Goal: Transaction & Acquisition: Obtain resource

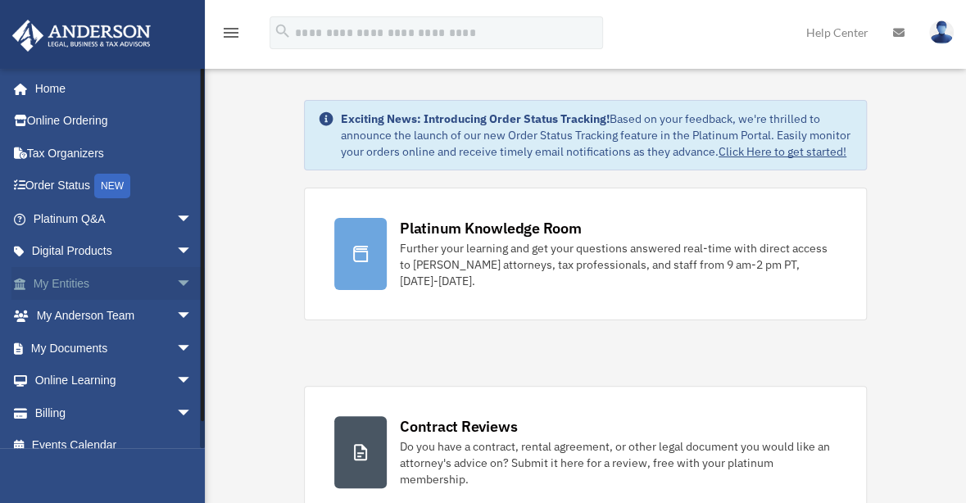
click at [89, 288] on link "My Entities arrow_drop_down" at bounding box center [114, 283] width 206 height 33
click at [176, 279] on span "arrow_drop_down" at bounding box center [192, 284] width 33 height 34
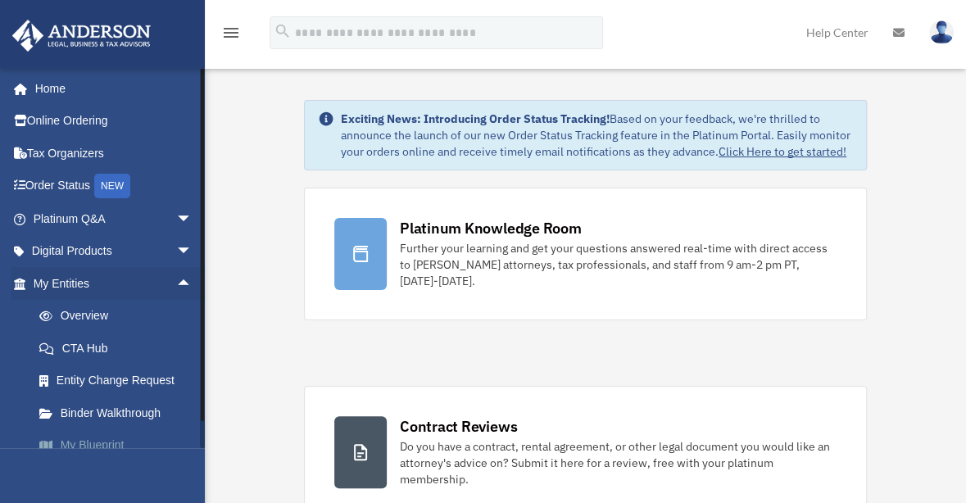
click at [95, 442] on link "My Blueprint" at bounding box center [120, 445] width 194 height 33
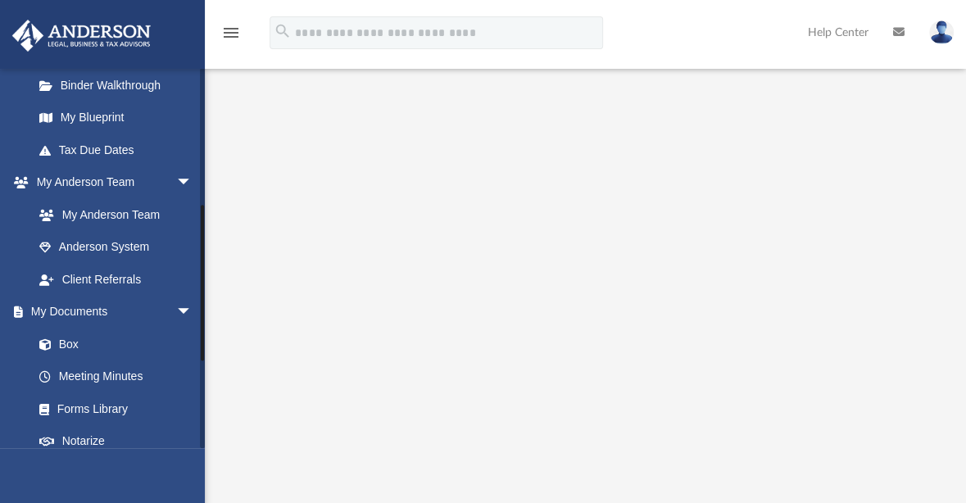
scroll to position [246, 0]
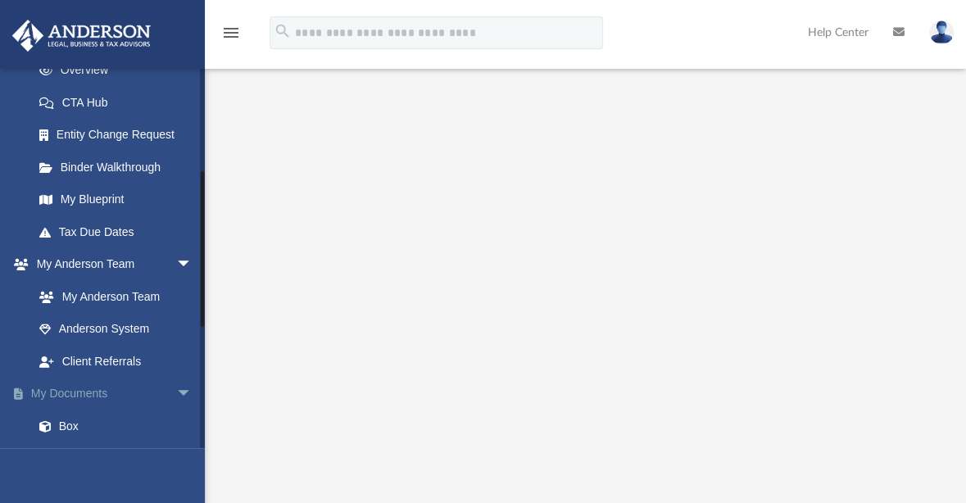
click at [97, 391] on link "My Documents arrow_drop_down" at bounding box center [114, 394] width 206 height 33
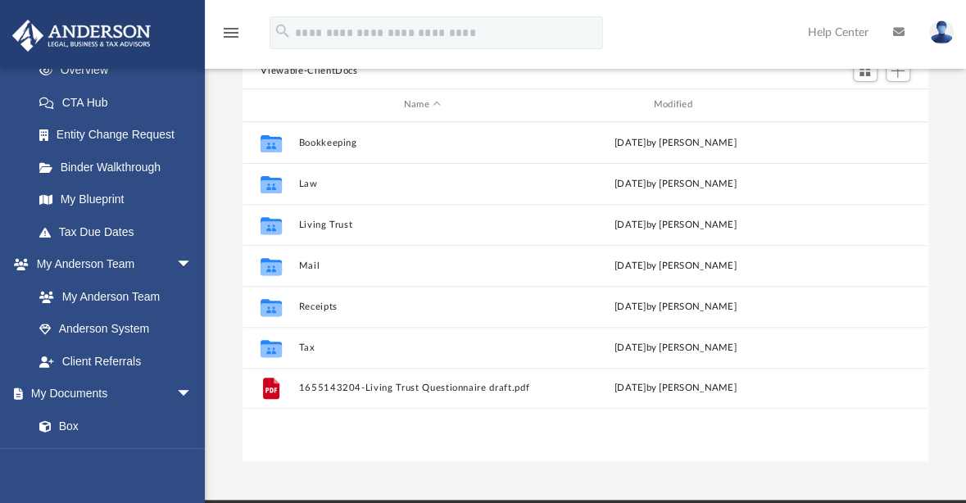
scroll to position [360, 672]
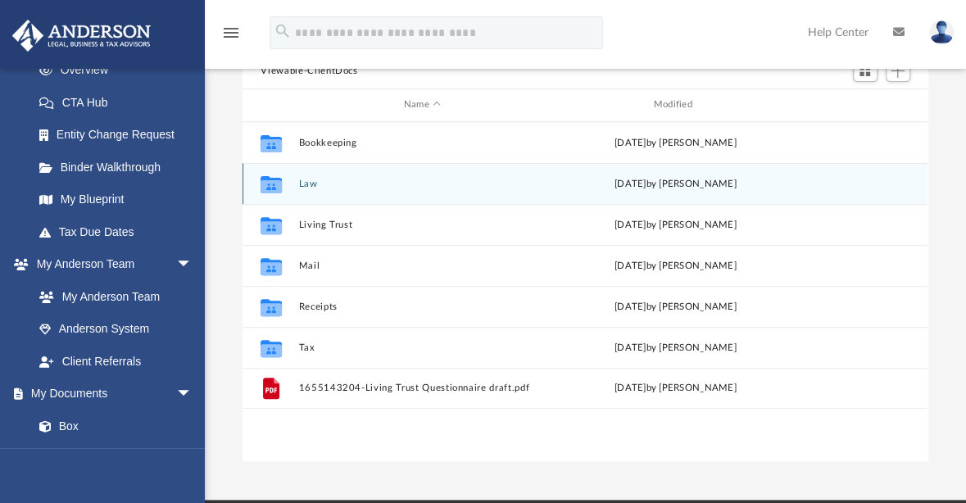
click at [309, 179] on button "Law" at bounding box center [422, 184] width 247 height 11
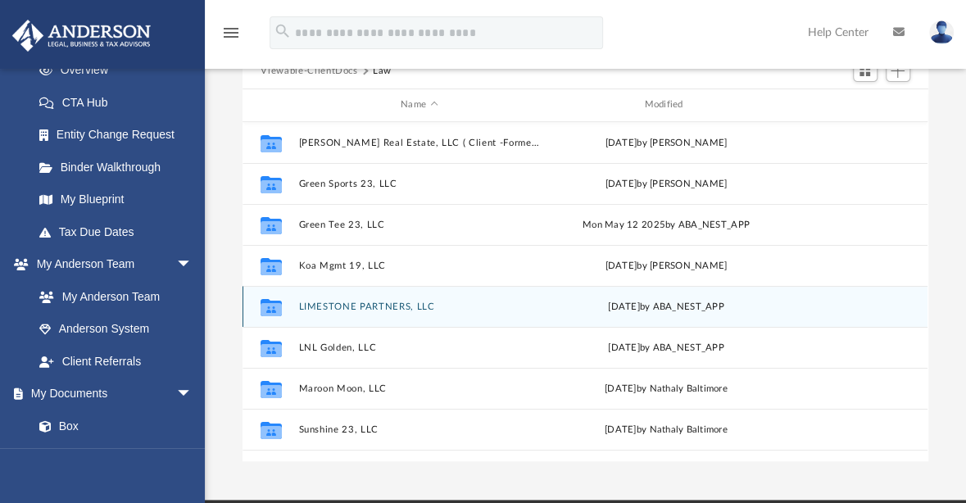
click at [351, 302] on button "LIMESTONE PARTNERS, LLC" at bounding box center [419, 307] width 240 height 11
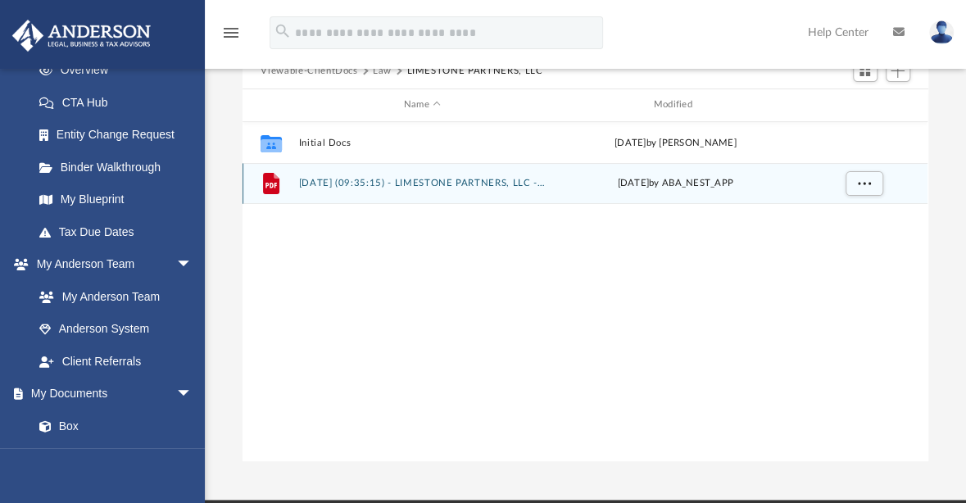
click at [355, 178] on button "2025.09.15 (09:35:15) - LIMESTONE PARTNERS, LLC - EIN Letter from IRS.pdf" at bounding box center [422, 183] width 247 height 11
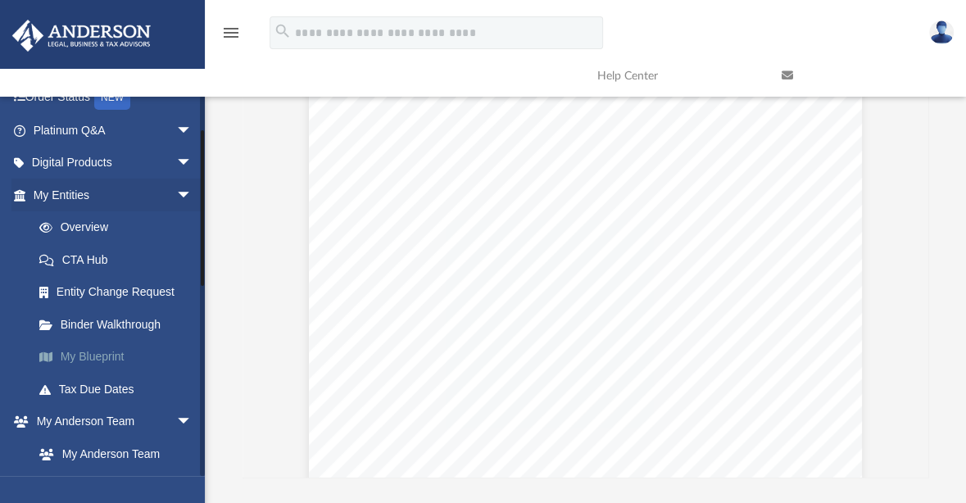
scroll to position [82, 0]
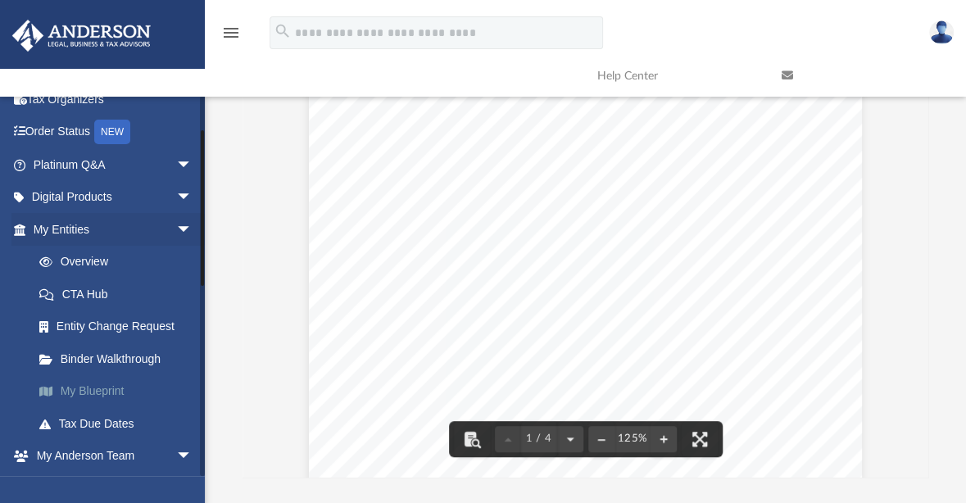
click at [98, 386] on link "My Blueprint" at bounding box center [120, 391] width 194 height 33
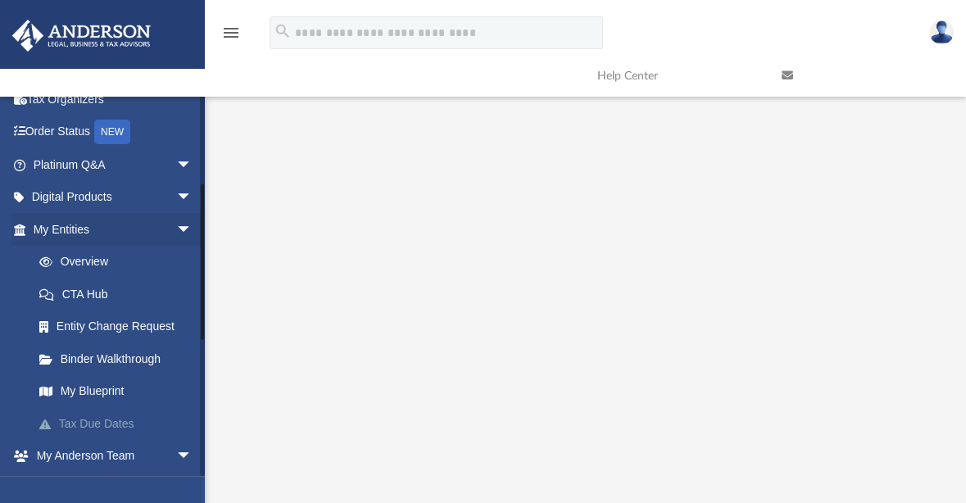
scroll to position [328, 0]
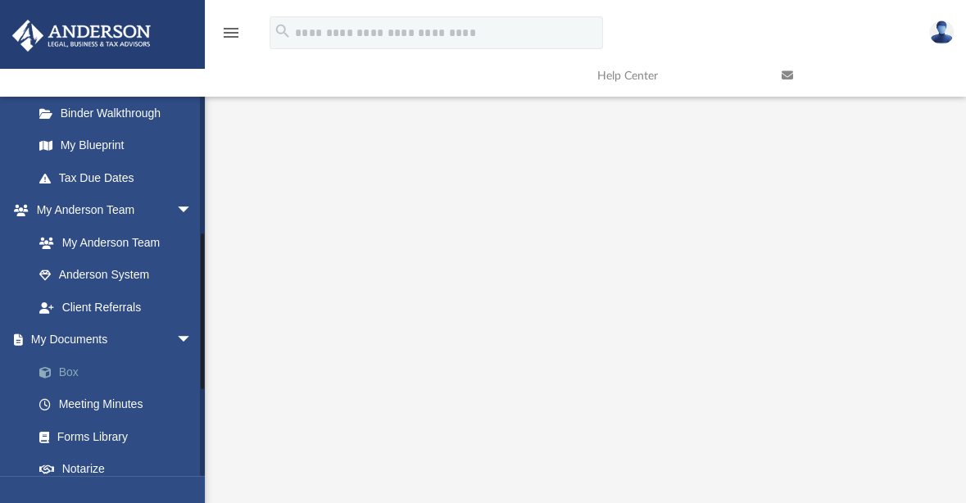
click at [75, 370] on link "Box" at bounding box center [120, 372] width 194 height 33
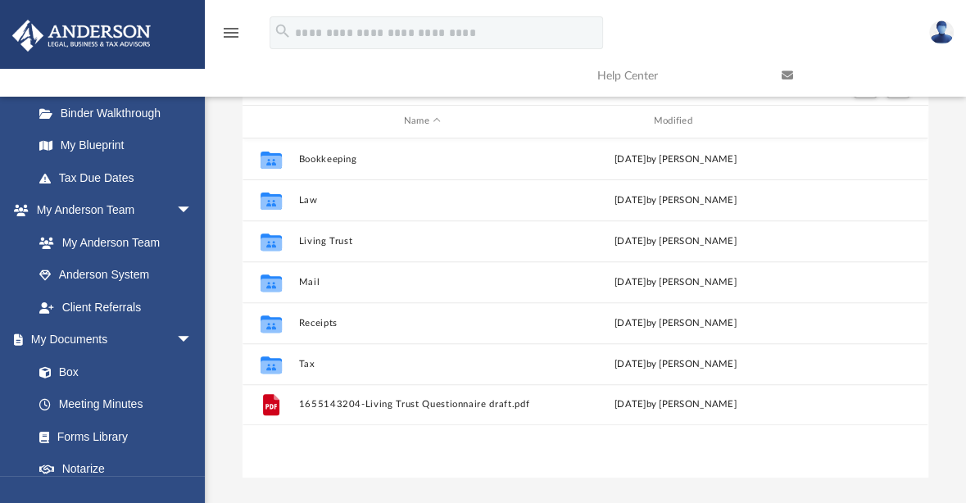
scroll to position [360, 672]
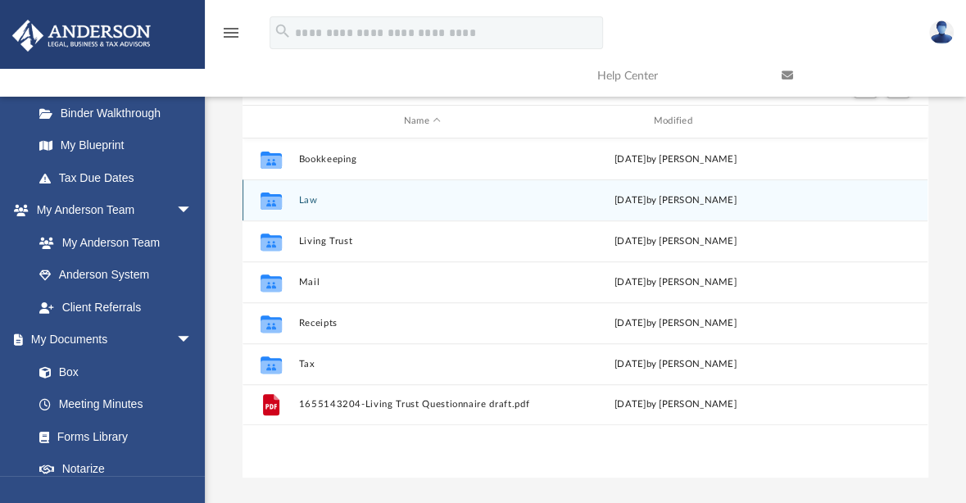
click at [316, 195] on button "Law" at bounding box center [422, 200] width 247 height 11
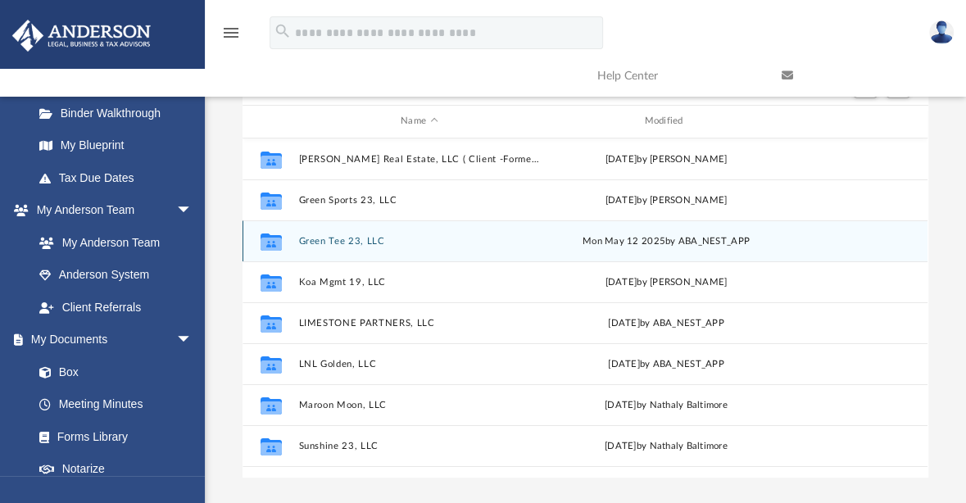
click at [341, 236] on button "Green Tee 23, LLC" at bounding box center [419, 241] width 240 height 11
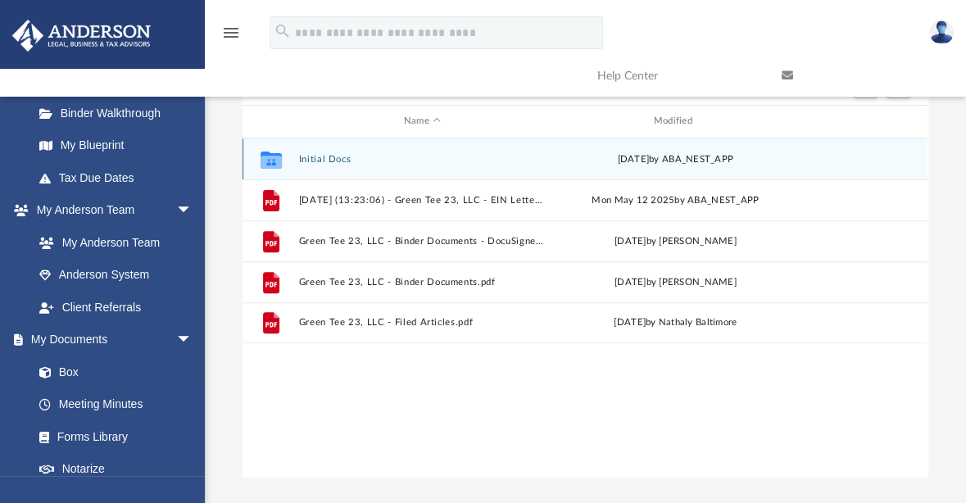
click at [333, 154] on button "Initial Docs" at bounding box center [422, 159] width 247 height 11
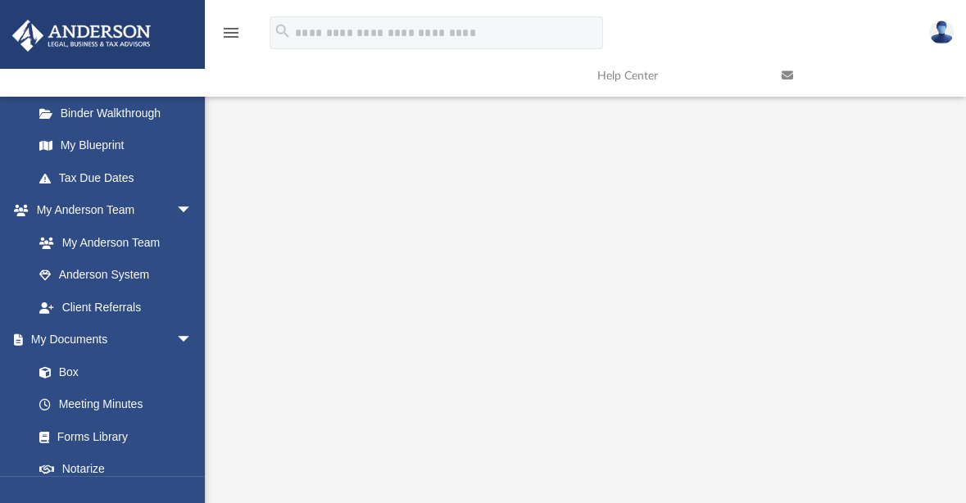
click at [944, 35] on img at bounding box center [941, 32] width 25 height 24
